Goal: Task Accomplishment & Management: Use online tool/utility

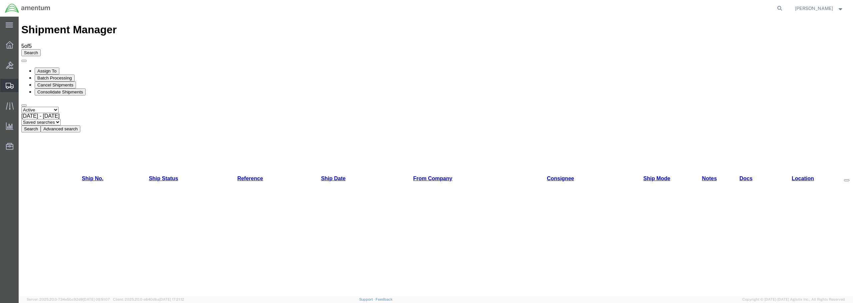
click at [0, 0] on span "Create from Template" at bounding box center [0, 0] width 0 height 0
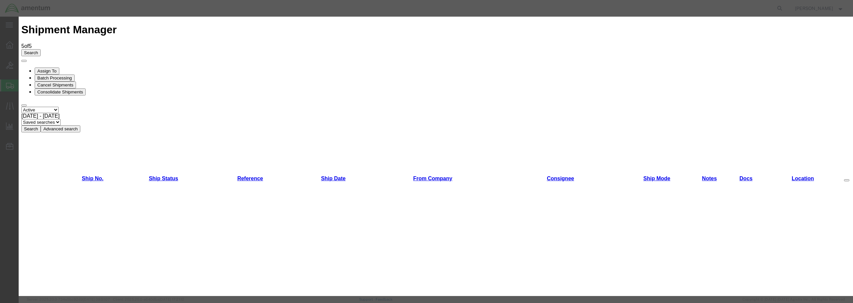
scroll to position [448, 0]
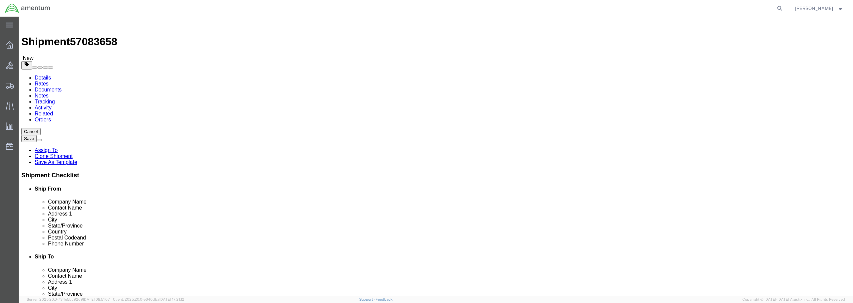
select select "49949"
select select
type input "sdc"
select select "49947"
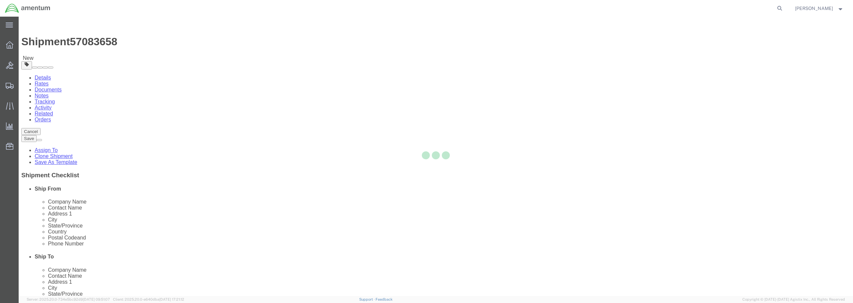
type input "92154"
type input "[PHONE_NUMBER]"
type input "[PERSON_NAME][EMAIL_ADDRESS][PERSON_NAME][DOMAIN_NAME]"
checkbox input "true"
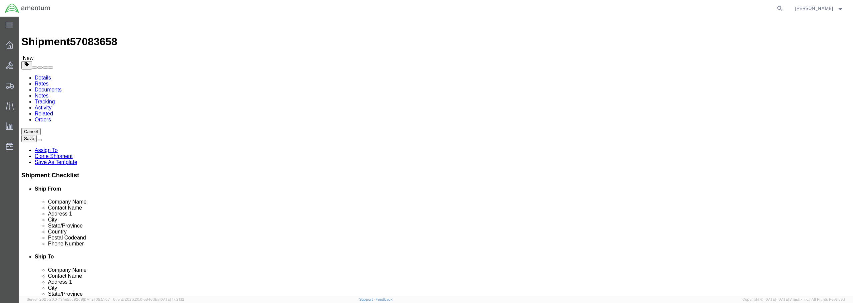
select select "CA"
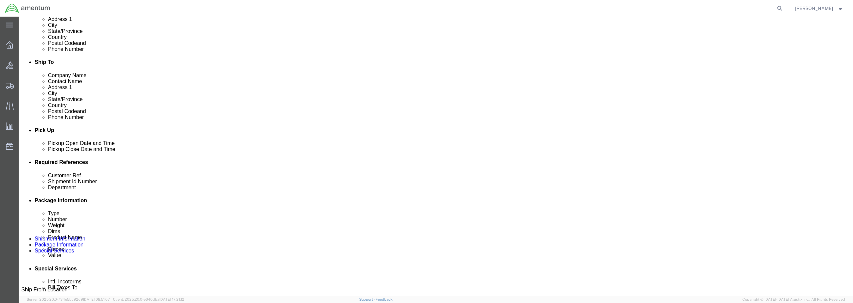
scroll to position [233, 0]
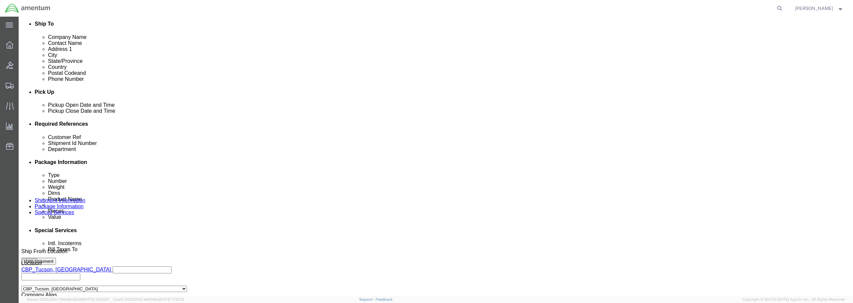
click div "[DATE] 12:30 PM"
type input "1:30 PM"
click button "Apply"
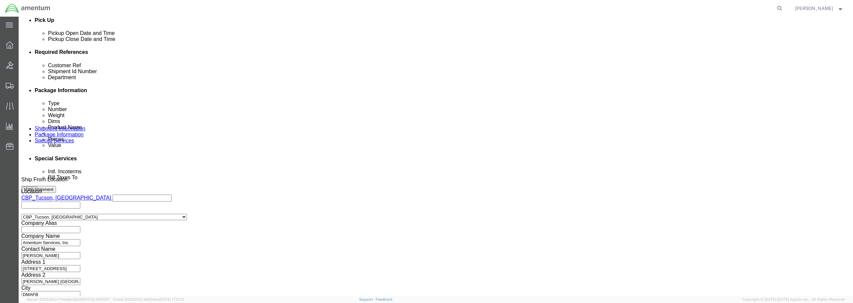
scroll to position [306, 0]
click input "text"
type input "h"
drag, startPoint x: 406, startPoint y: 105, endPoint x: 352, endPoint y: 106, distance: 54.0
click div "Customer Ref HANDLE / 540-010910"
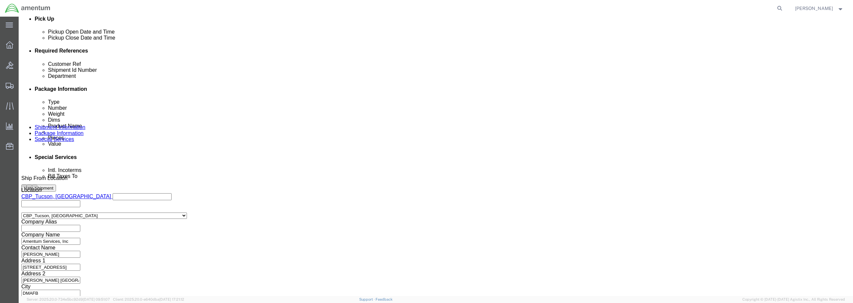
type input "HANDLE / 540-010910"
drag, startPoint x: 395, startPoint y: 125, endPoint x: 400, endPoint y: 124, distance: 5.3
click div "Select Account Type Activity ID Airline Appointment Number ASN Batch Request # …"
drag, startPoint x: 567, startPoint y: 106, endPoint x: 579, endPoint y: 103, distance: 12.0
paste input "HANDLE / 540-010910"
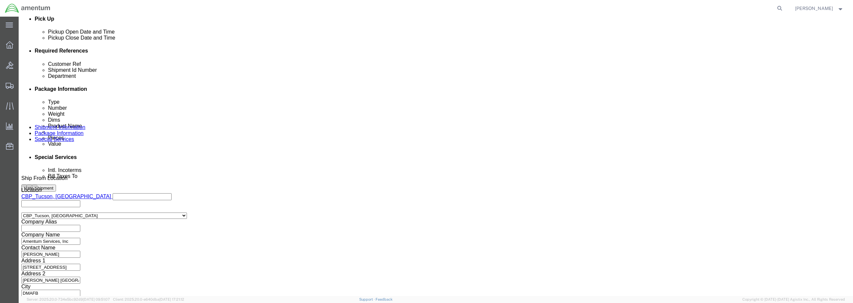
type input "HANDLE / 540-010910"
click button "Continue"
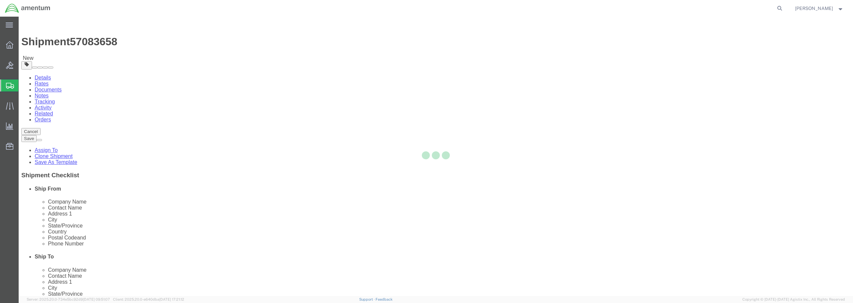
select select "CBOX"
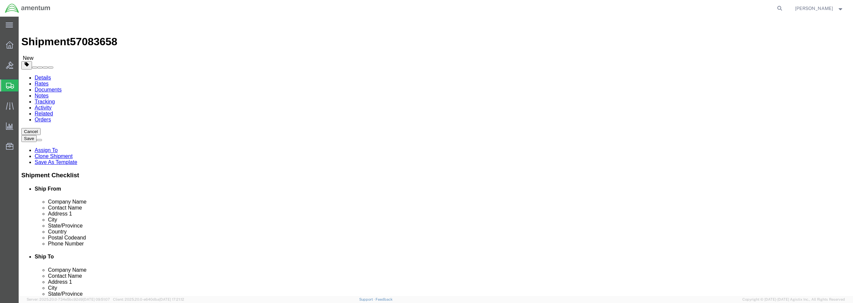
click select "Select BCK Boxes Bale(s) Basket(s) Bolt(s) Bottle(s) Buckets Bulk Bundle(s) Can…"
click input "text"
type input "11.50"
type input "3"
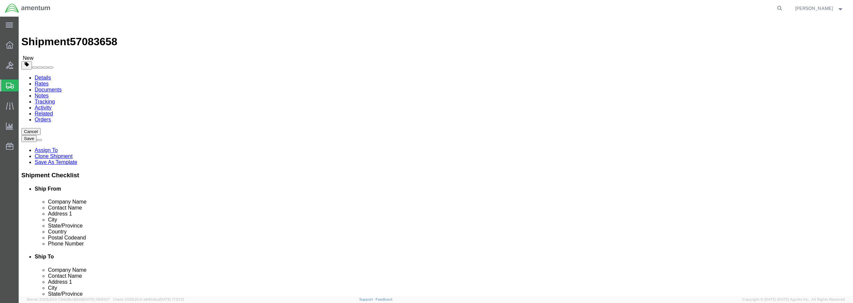
type input "13"
drag, startPoint x: 139, startPoint y: 156, endPoint x: 112, endPoint y: 155, distance: 26.3
click div "Weight 0.00 Select kgs lbs Ship. t°"
type input "1.00"
click span
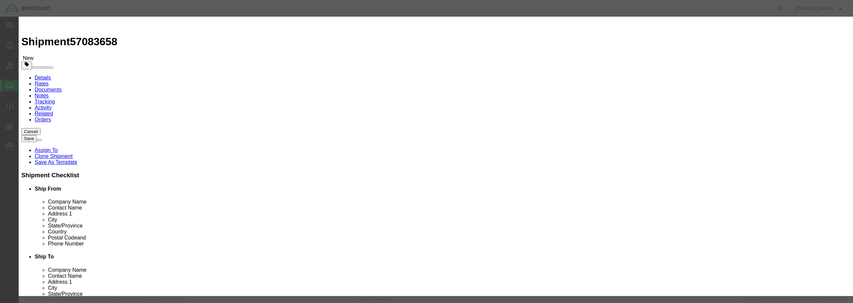
paste input "HANDLE / 540-010910"
type input "HANDLE / 540-010910"
drag, startPoint x: 309, startPoint y: 62, endPoint x: 299, endPoint y: 64, distance: 10.5
click div "0"
type input "1"
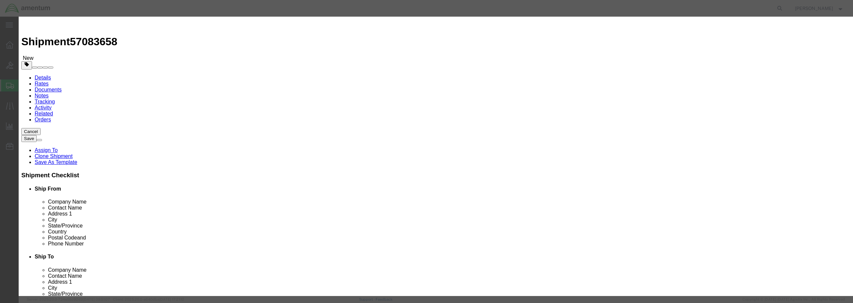
click input "text"
click select "Select 50 55 60 65 70 85 92.5 100 125 175 250 300 400"
select select "250"
click select "Select 50 55 60 65 70 85 92.5 100 125 175 250 300 400"
click input "text"
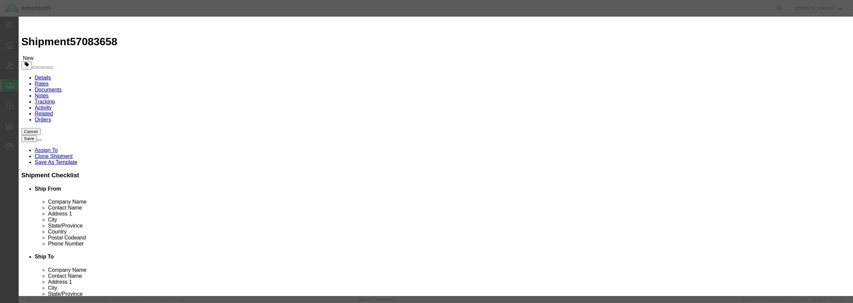
type input "85.95"
click button "Save & Close"
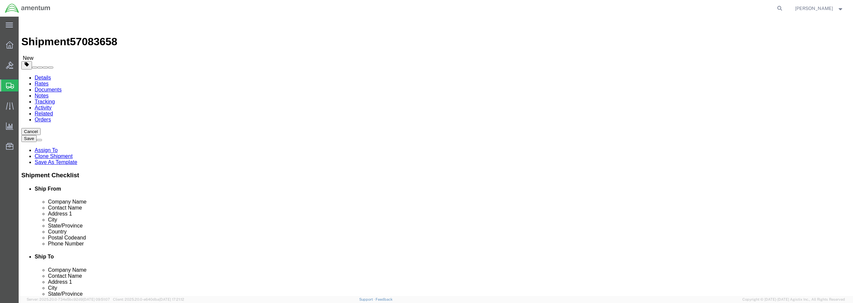
click button "Rate Shipment"
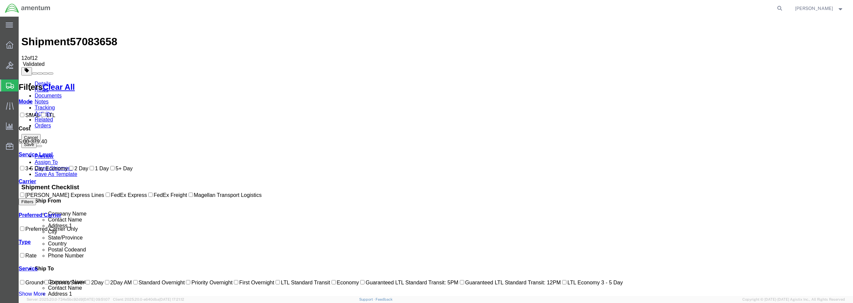
checkbox input "true"
